Goal: Information Seeking & Learning: Learn about a topic

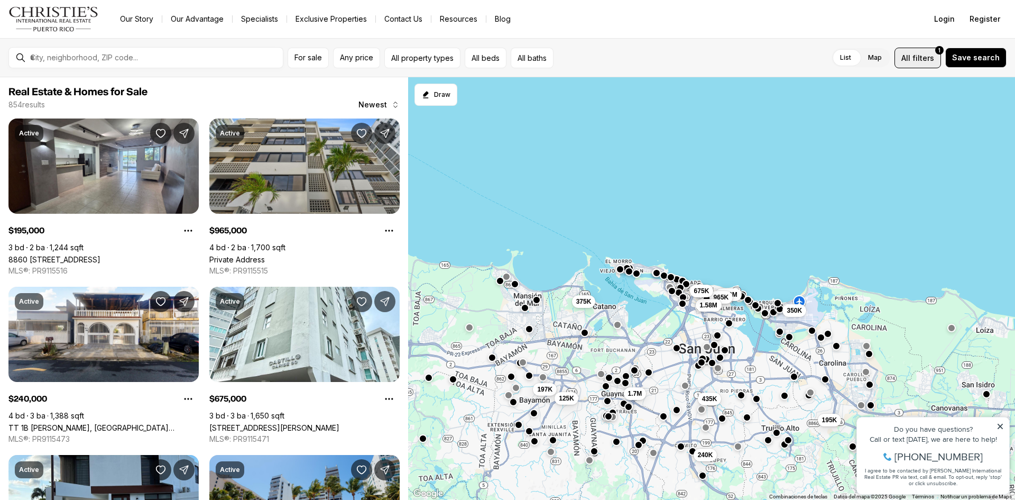
click at [926, 58] on span "filters" at bounding box center [924, 57] width 22 height 11
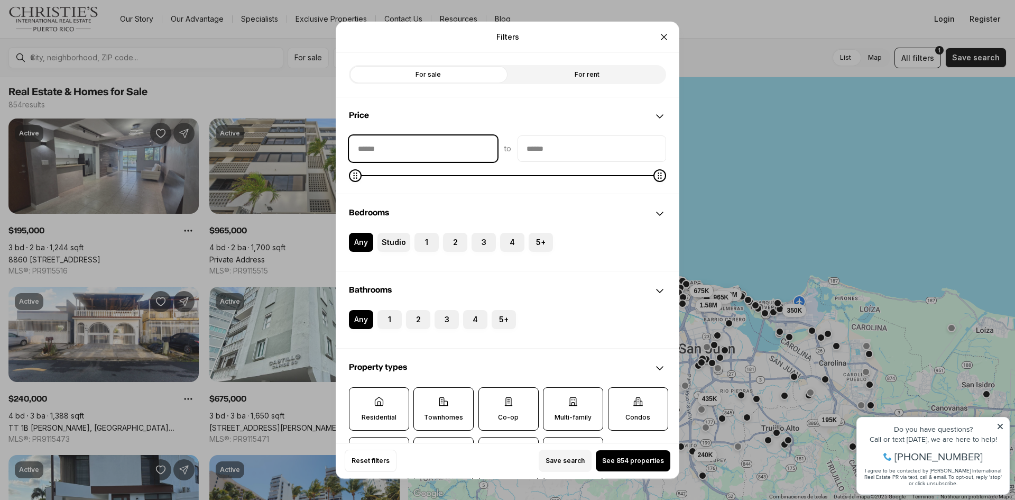
click at [406, 149] on input "priceMin" at bounding box center [423, 147] width 148 height 25
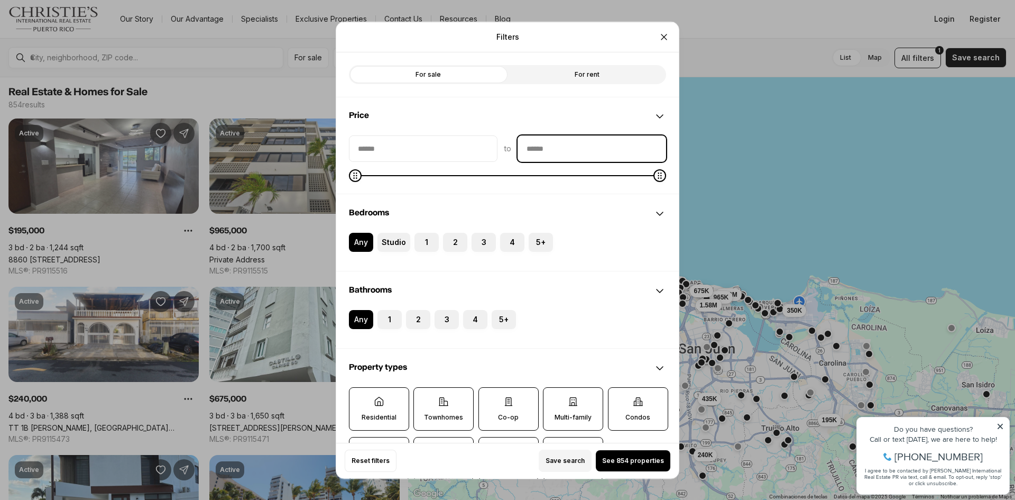
click at [585, 140] on input "priceMax" at bounding box center [592, 147] width 148 height 25
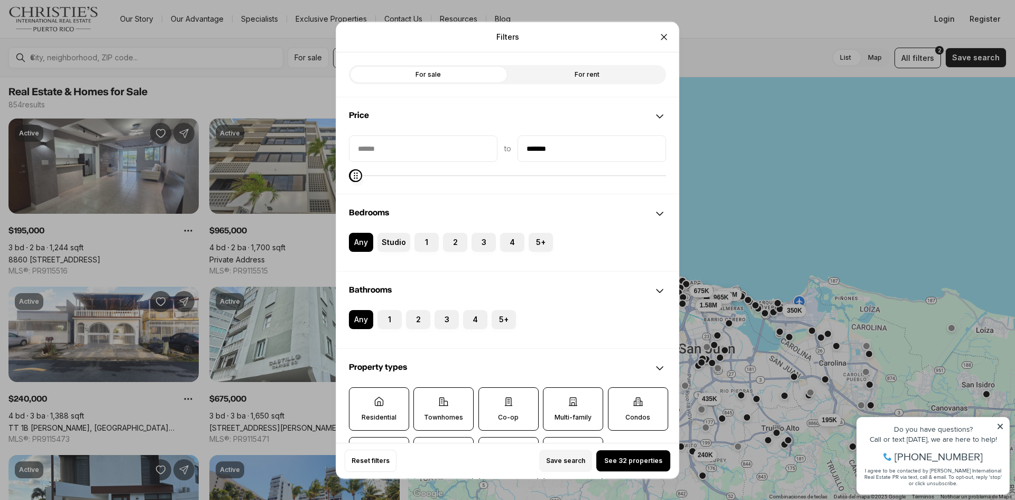
click at [352, 179] on icon "Maximum" at bounding box center [356, 175] width 8 height 8
click at [557, 147] on input "*******" at bounding box center [592, 147] width 148 height 25
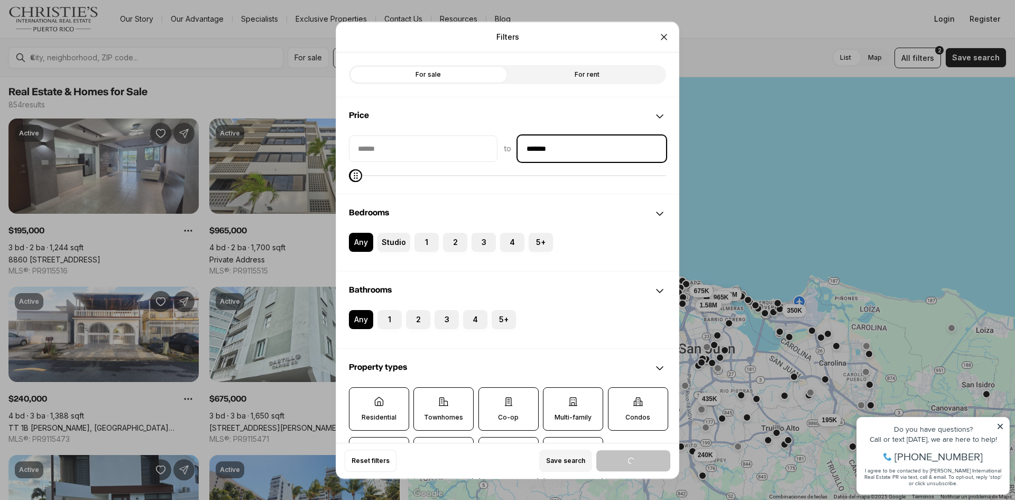
drag, startPoint x: 557, startPoint y: 147, endPoint x: 488, endPoint y: 137, distance: 69.4
click at [506, 145] on div "to *******" at bounding box center [507, 148] width 317 height 26
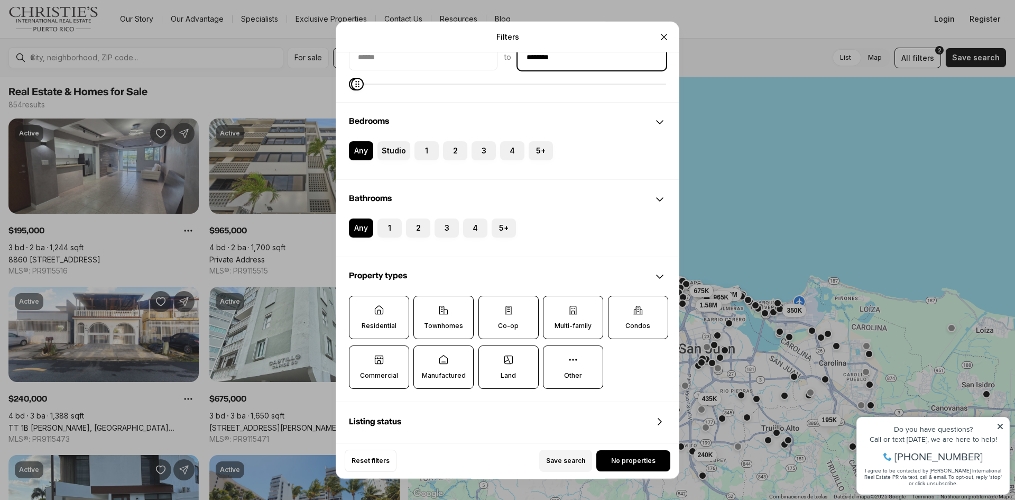
scroll to position [106, 0]
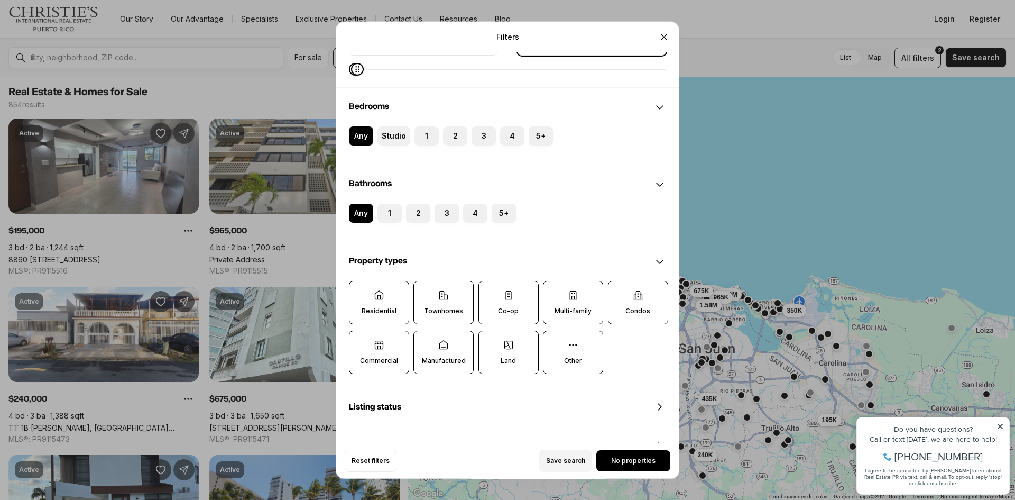
type input "********"
click at [389, 299] on label "Residential" at bounding box center [379, 302] width 60 height 43
click at [360, 292] on button "Residential" at bounding box center [354, 286] width 11 height 11
click at [395, 307] on label "Residential" at bounding box center [379, 302] width 60 height 43
click at [361, 292] on button "Residential" at bounding box center [355, 287] width 11 height 11
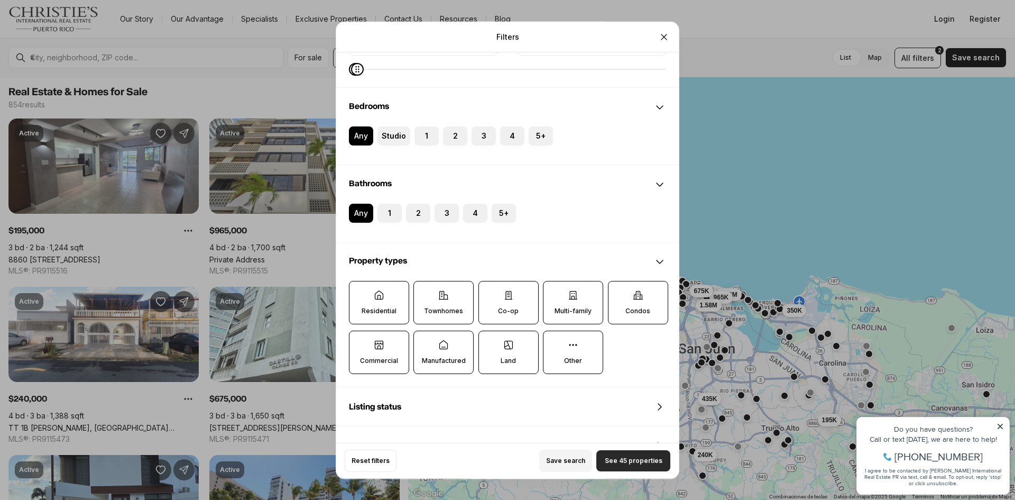
click at [645, 464] on span "See 45 properties" at bounding box center [634, 460] width 58 height 8
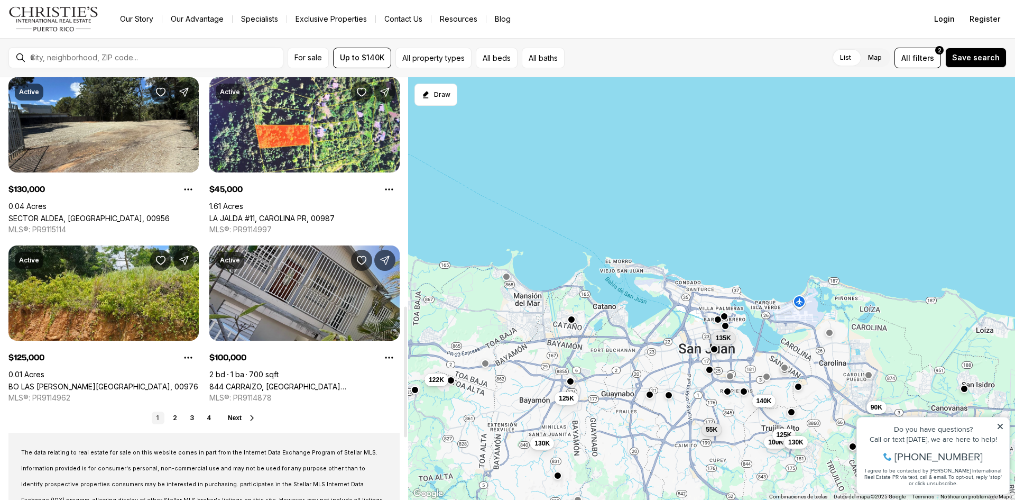
scroll to position [740, 0]
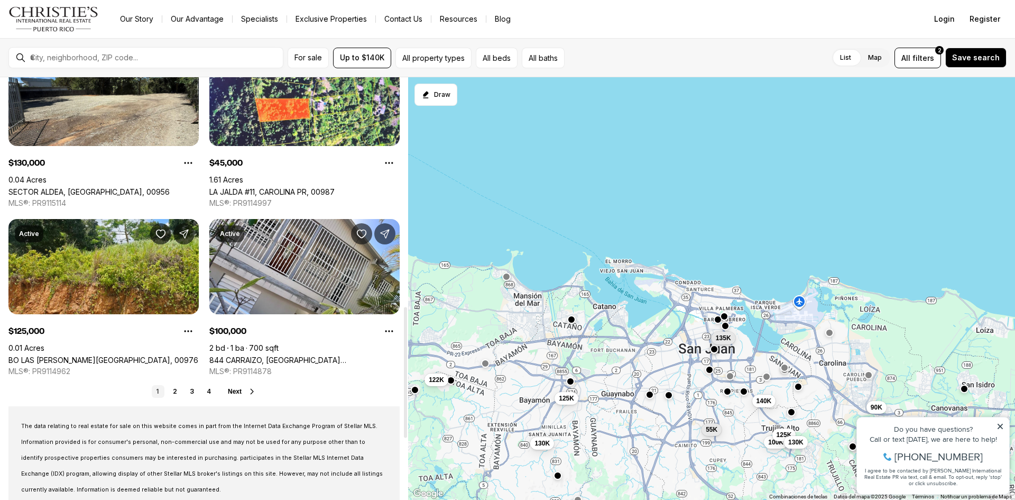
click at [249, 390] on icon at bounding box center [252, 391] width 8 height 8
